Goal: Find contact information: Obtain details needed to contact an individual or organization

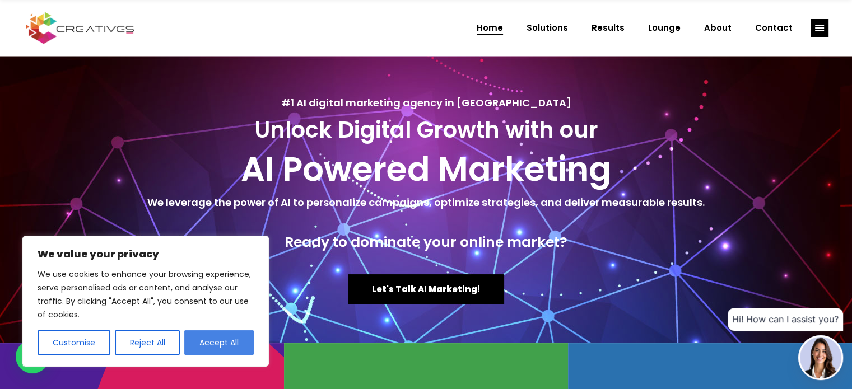
click at [218, 344] on button "Accept All" at bounding box center [218, 342] width 69 height 25
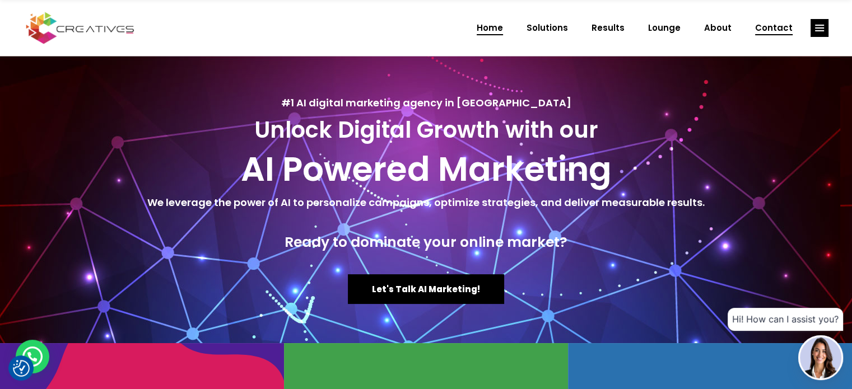
click at [785, 30] on span "Contact" at bounding box center [774, 27] width 38 height 29
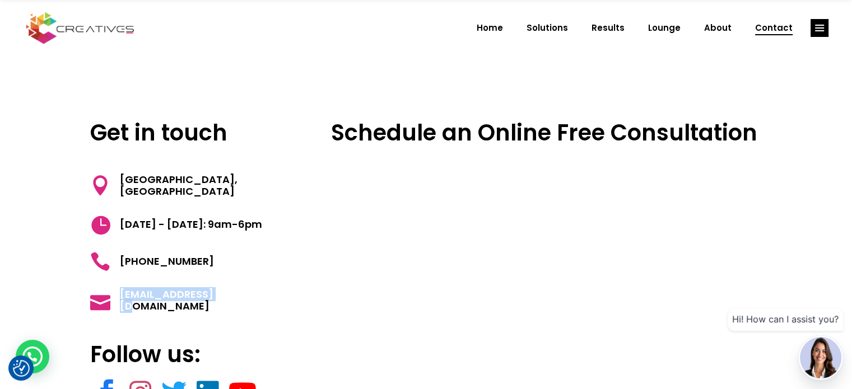
drag, startPoint x: 238, startPoint y: 288, endPoint x: 123, endPoint y: 301, distance: 116.0
click at [112, 308] on div "[EMAIL_ADDRESS][DOMAIN_NAME]" at bounding box center [190, 292] width 200 height 41
copy span "[EMAIL_ADDRESS][DOMAIN_NAME]"
